Goal: Task Accomplishment & Management: Manage account settings

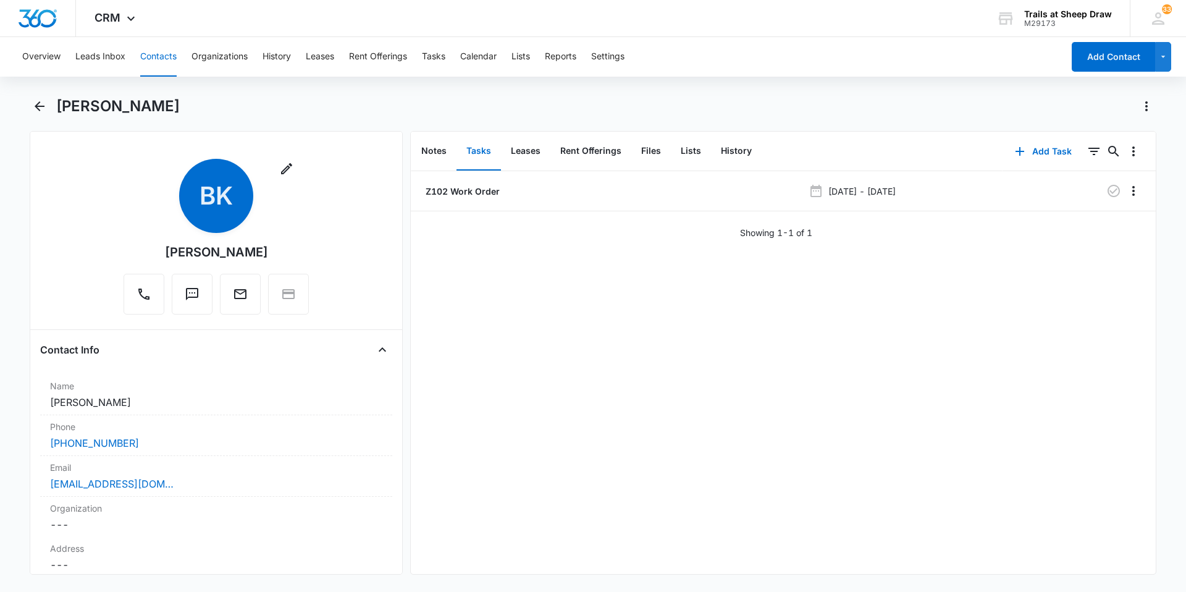
click at [170, 57] on button "Contacts" at bounding box center [158, 57] width 36 height 40
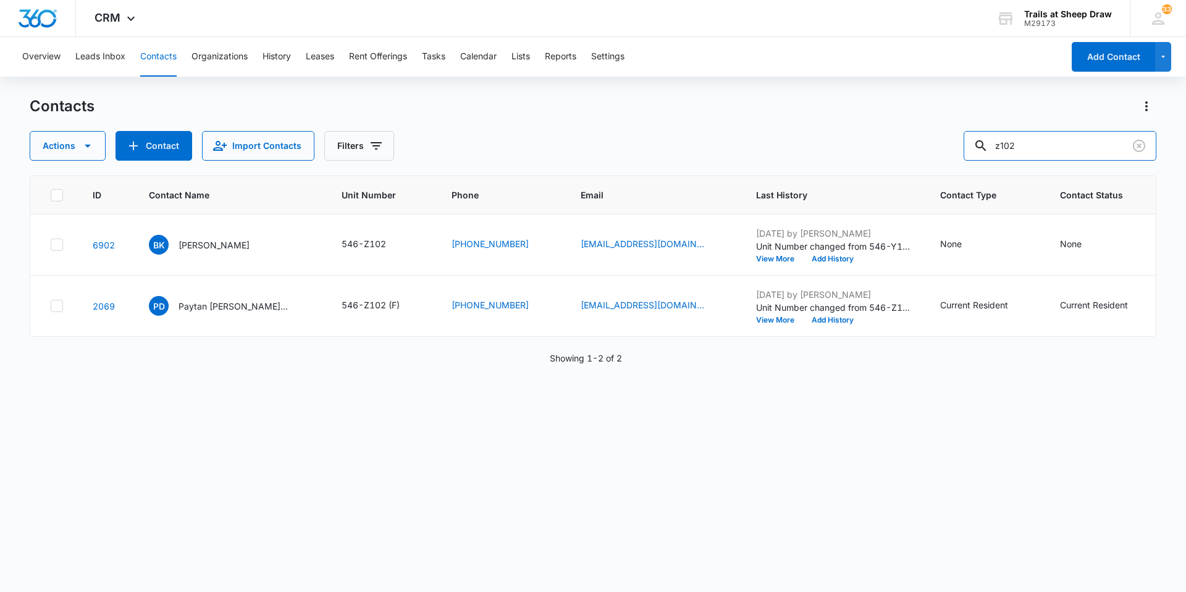
drag, startPoint x: 999, startPoint y: 138, endPoint x: 859, endPoint y: 140, distance: 140.2
click at [880, 140] on div "Actions Contact Import Contacts Filters z102" at bounding box center [593, 146] width 1127 height 30
type input "v101"
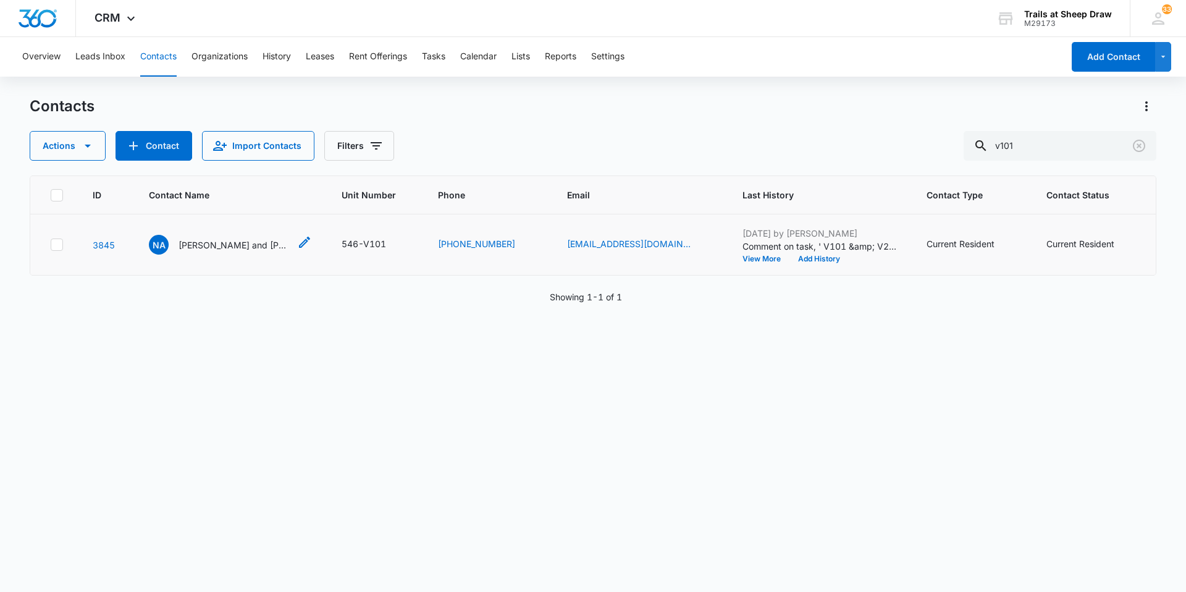
click at [240, 245] on p "[PERSON_NAME] and [PERSON_NAME]" at bounding box center [234, 244] width 111 height 13
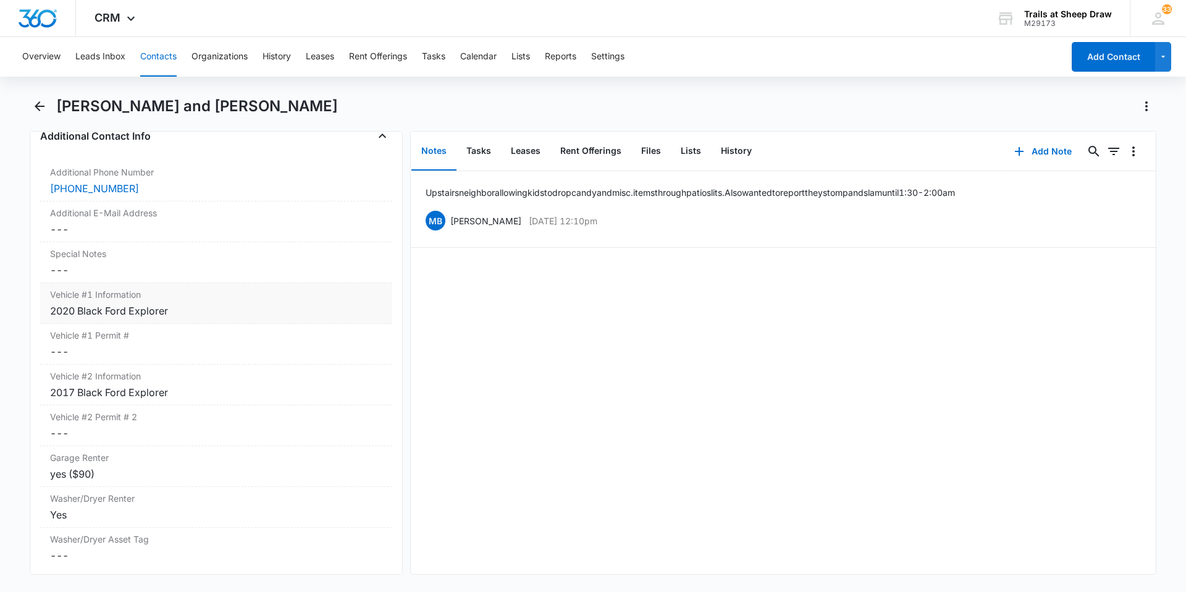
scroll to position [1297, 0]
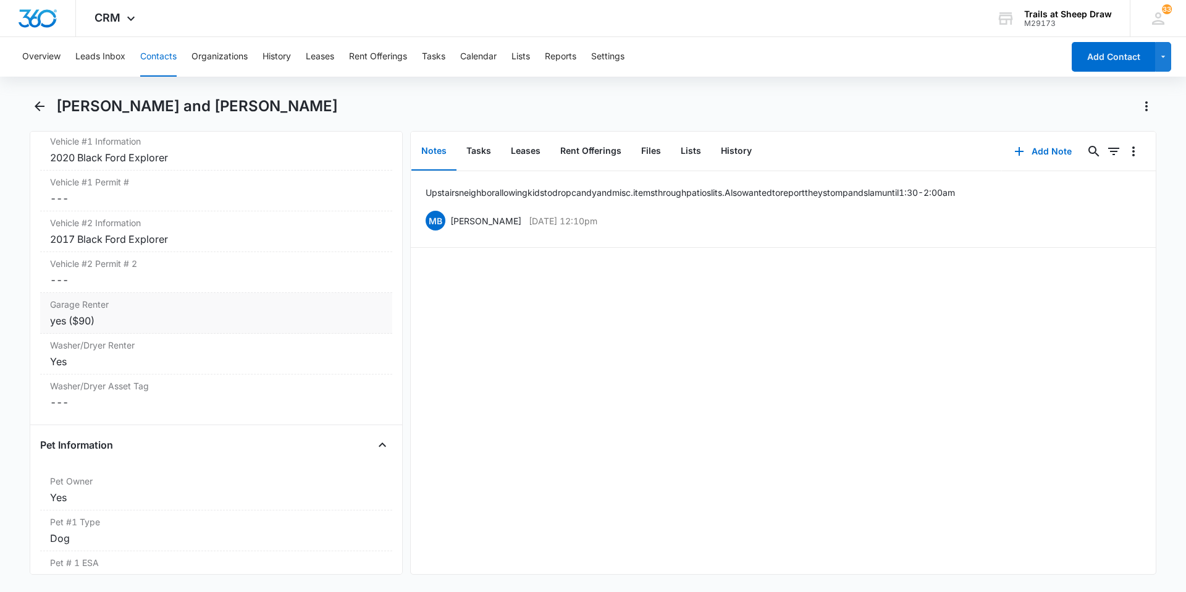
click at [158, 322] on div "yes ($90)" at bounding box center [216, 320] width 332 height 15
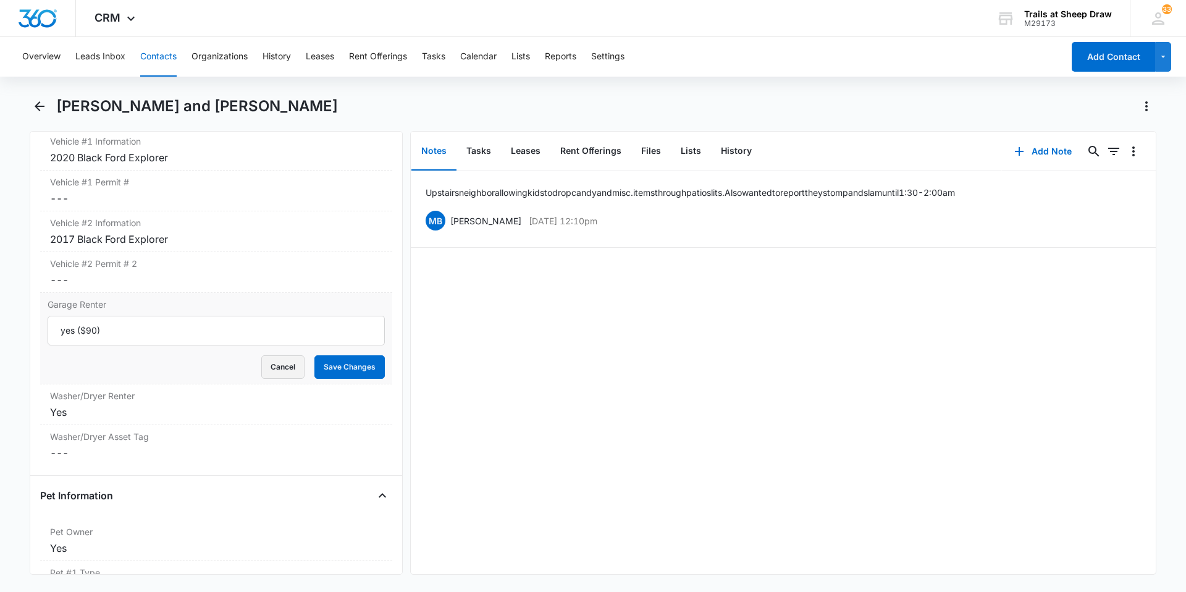
click at [275, 370] on button "Cancel" at bounding box center [282, 366] width 43 height 23
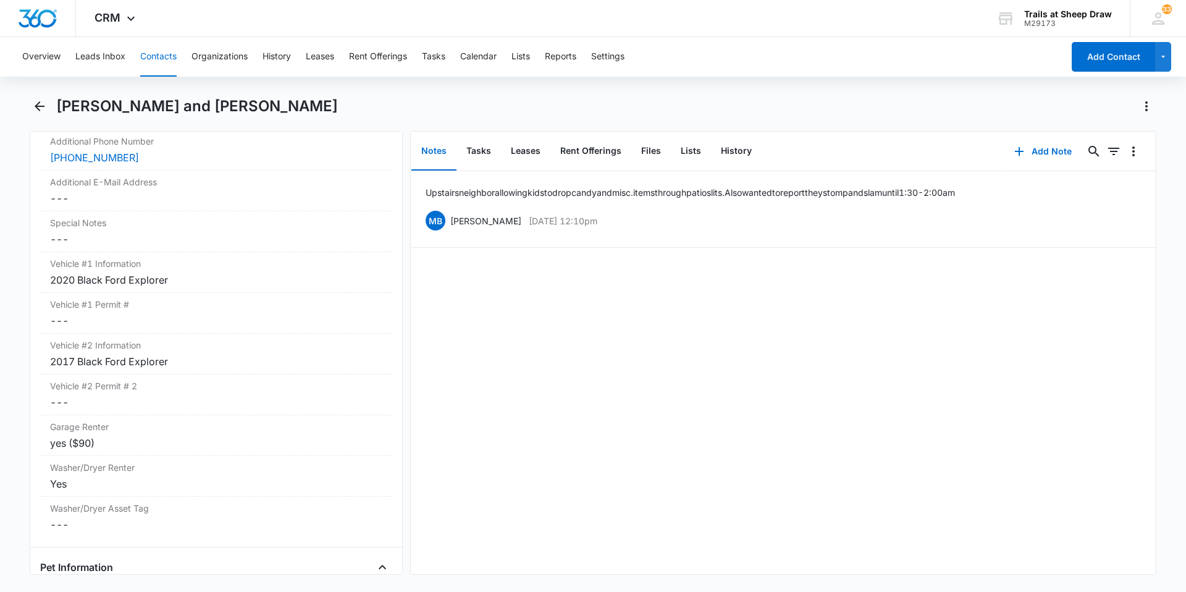
scroll to position [1174, 0]
click at [640, 154] on button "Files" at bounding box center [651, 151] width 40 height 38
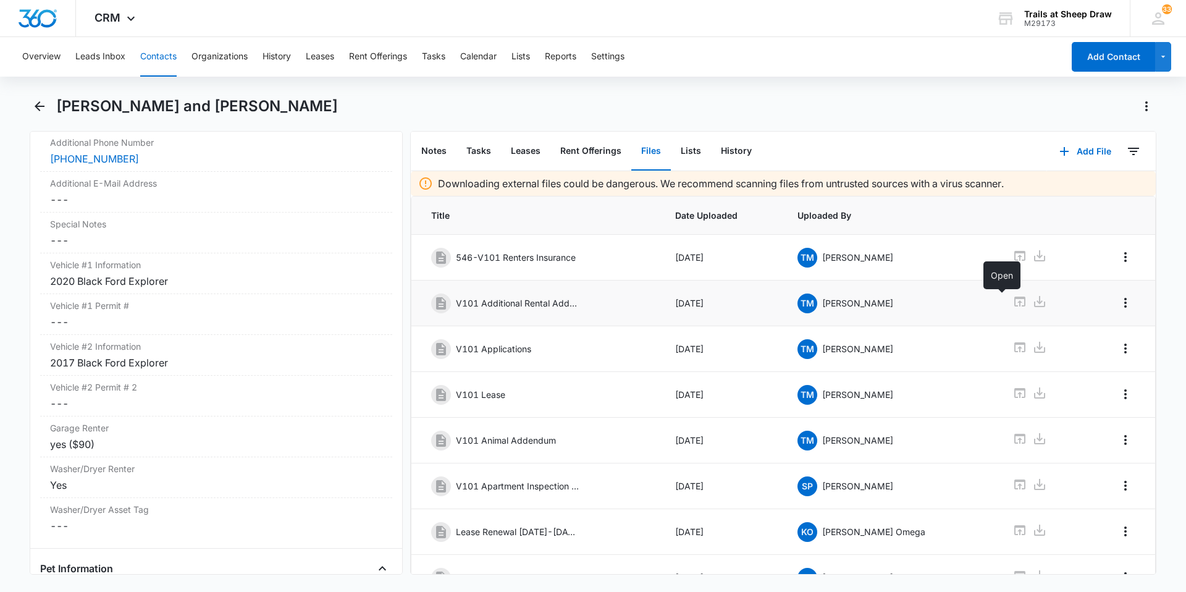
click at [1014, 303] on icon at bounding box center [1019, 301] width 11 height 10
